Goal: Task Accomplishment & Management: Manage account settings

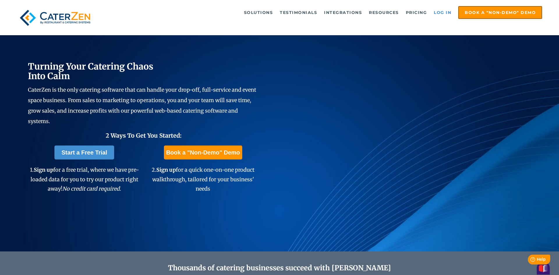
click at [444, 11] on link "Log in" at bounding box center [442, 13] width 23 height 12
click at [440, 14] on link "Log in" at bounding box center [442, 13] width 23 height 12
click at [438, 13] on link "Log in" at bounding box center [442, 13] width 23 height 12
click at [442, 11] on link "Log in" at bounding box center [442, 13] width 23 height 12
